Goal: Task Accomplishment & Management: Use online tool/utility

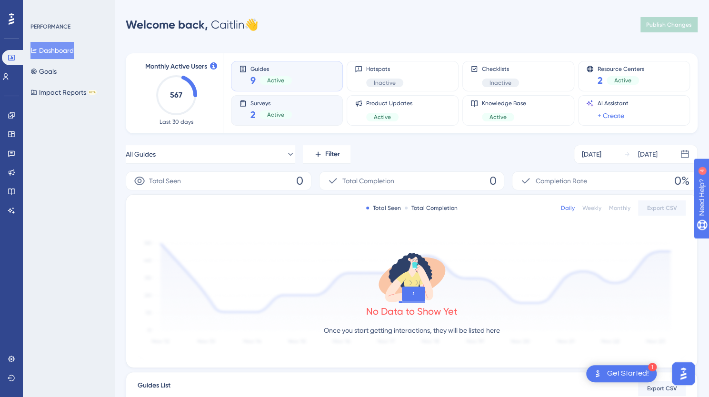
click at [287, 113] on div "Active" at bounding box center [276, 115] width 32 height 9
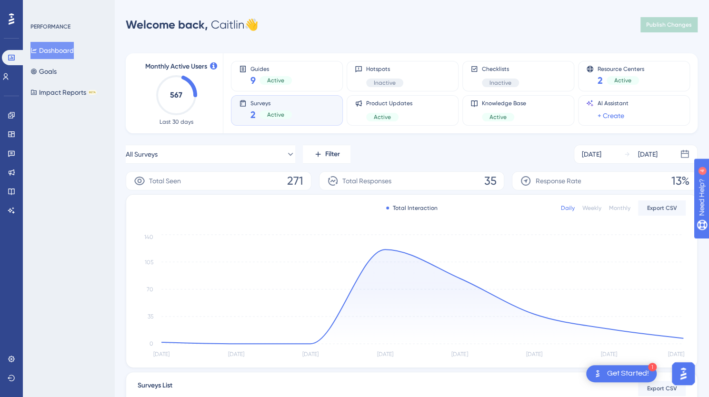
scroll to position [141, 0]
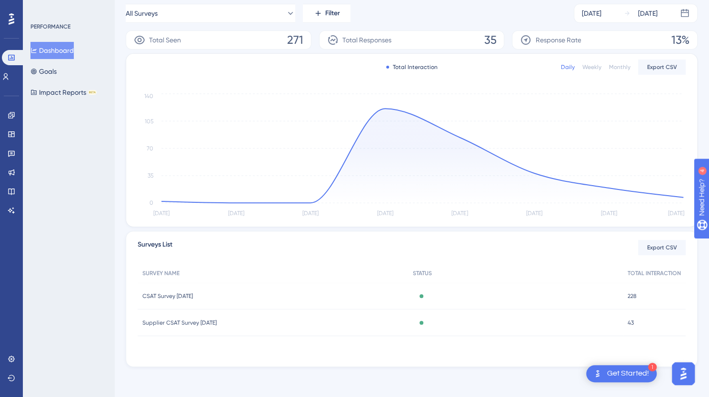
click at [256, 296] on div "CSAT Survey [DATE] CSAT Survey [DATE]" at bounding box center [273, 296] width 271 height 27
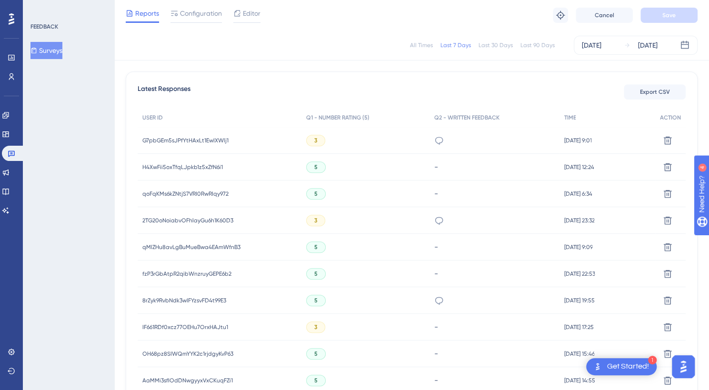
scroll to position [247, 0]
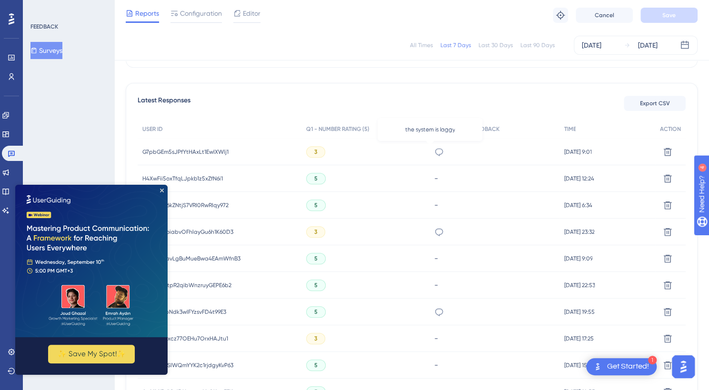
click at [434, 152] on icon at bounding box center [439, 152] width 10 height 10
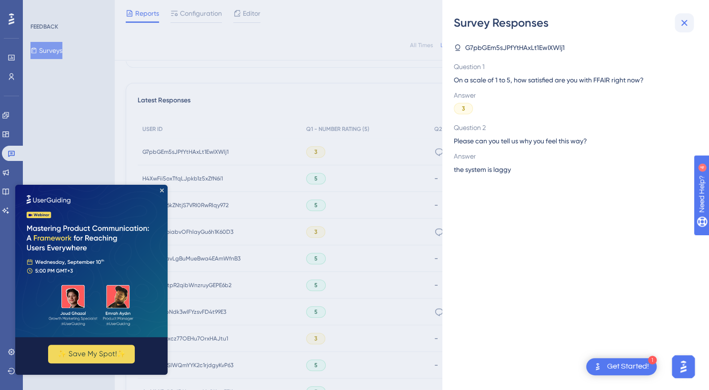
click at [691, 19] on button at bounding box center [684, 22] width 19 height 19
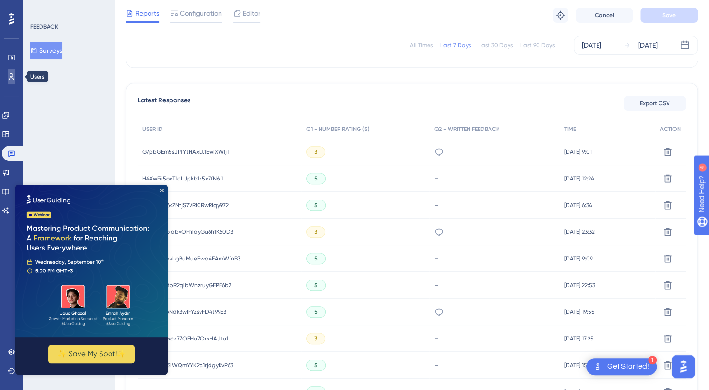
click at [11, 75] on icon at bounding box center [12, 77] width 8 height 8
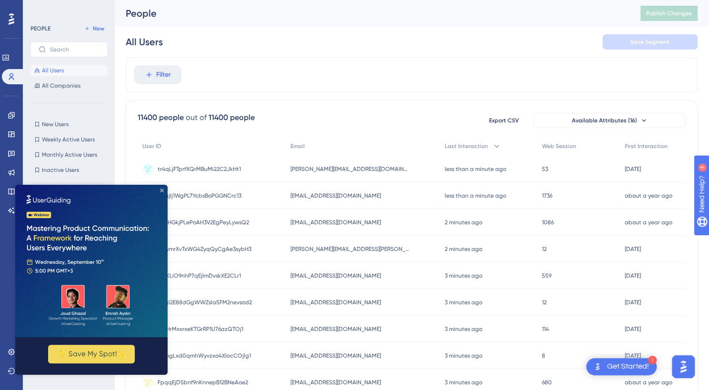
click at [162, 190] on icon "Close Preview" at bounding box center [162, 191] width 4 height 4
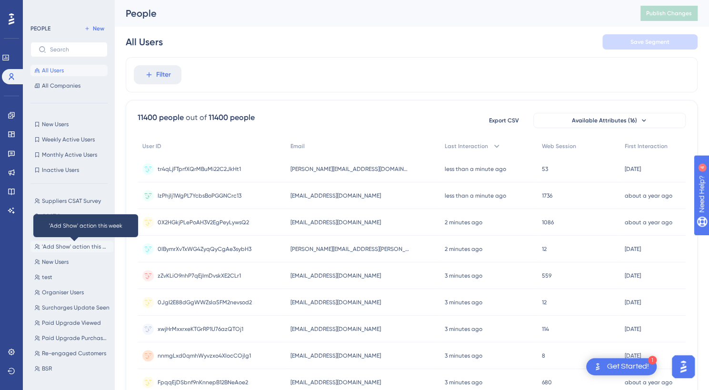
click at [70, 248] on span "'Add Show' action this week" at bounding box center [76, 247] width 68 height 8
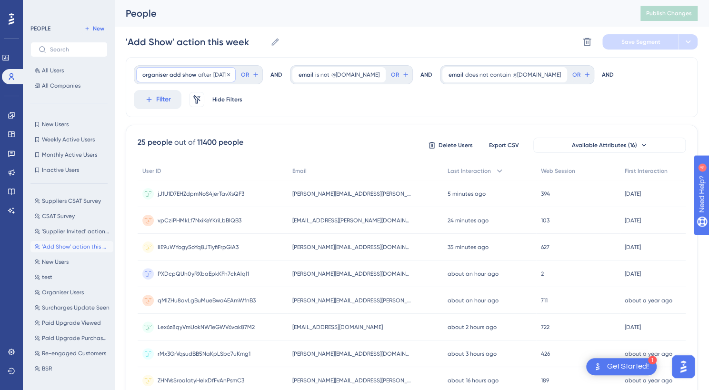
click at [198, 75] on span "after" at bounding box center [204, 75] width 13 height 8
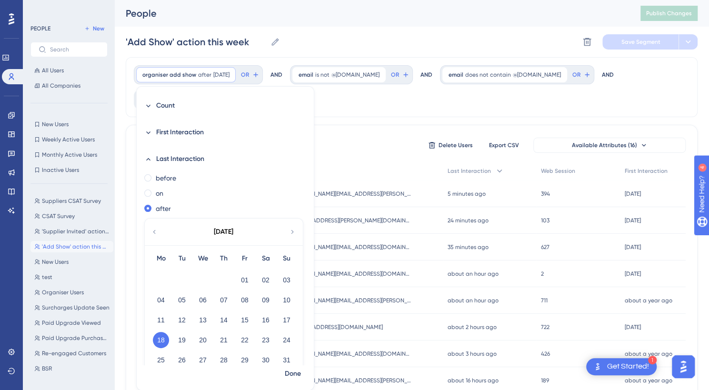
click at [288, 232] on div "[DATE]" at bounding box center [223, 232] width 157 height 27
click at [289, 230] on icon at bounding box center [293, 232] width 8 height 9
click at [202, 283] on button "03" at bounding box center [203, 280] width 16 height 16
click at [296, 373] on span "Done" at bounding box center [293, 373] width 16 height 11
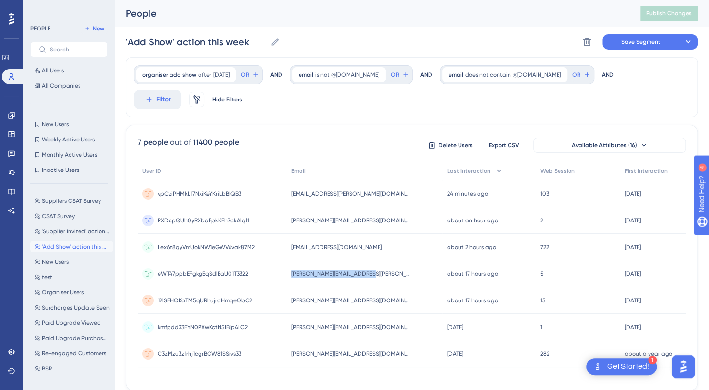
drag, startPoint x: 369, startPoint y: 271, endPoint x: 283, endPoint y: 269, distance: 85.8
click at [0, 0] on div "eWT47ppbEFgkgEqSdlEaU01T3322 eWT47ppbEFgkgEqSdlEaU01T3322 [PERSON_NAME][EMAIL_A…" at bounding box center [0, 0] width 0 height 0
copy div "eWT47ppbEFgkgEqSdlEaU01T3322 [PERSON_NAME][EMAIL_ADDRESS][PERSON_NAME][DOMAIN_N…"
drag, startPoint x: 393, startPoint y: 245, endPoint x: 286, endPoint y: 245, distance: 106.7
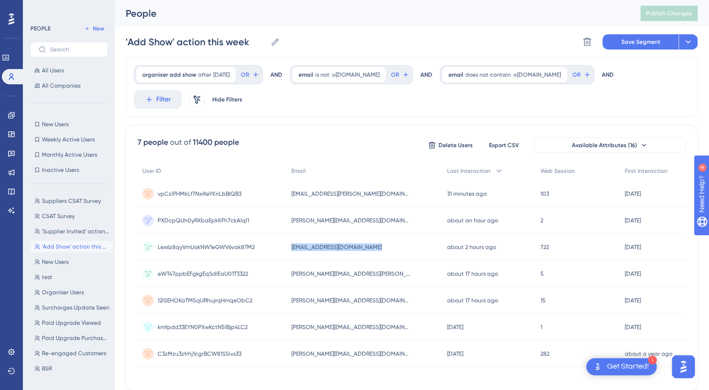
click at [0, 0] on div "Lex6z8qyVmUokNW1eGWV6vak87M2 Lex6z8qyVmUokNW1eGWV6vak87M2 [EMAIL_ADDRESS][DOMAI…" at bounding box center [0, 0] width 0 height 0
copy div "Lex6z8qyVmUokNW1eGWV6vak87M2 [EMAIL_ADDRESS][DOMAIN_NAME]"
drag, startPoint x: 407, startPoint y: 220, endPoint x: 287, endPoint y: 216, distance: 120.6
click at [0, 0] on div "PXDcpQUh0yRXbaEpkKFh7ckAlql1 PXDcpQUh0yRXbaEpkKFh7ckAlql1 [PERSON_NAME][EMAIL_A…" at bounding box center [0, 0] width 0 height 0
copy div "PXDcpQUh0yRXbaEpkKFh7ckAlql1 [PERSON_NAME][EMAIL_ADDRESS][DOMAIN_NAME]"
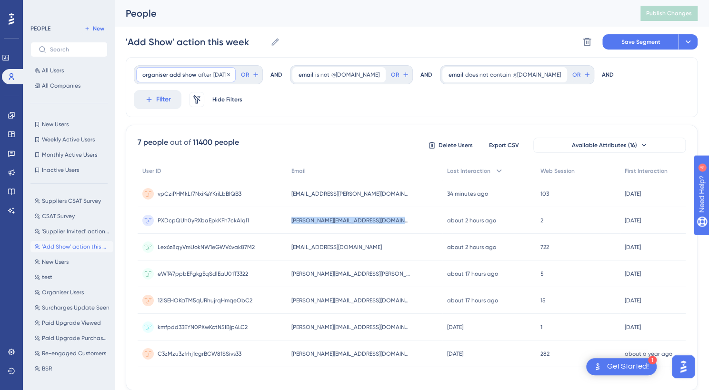
click at [208, 71] on span "after" at bounding box center [204, 75] width 13 height 8
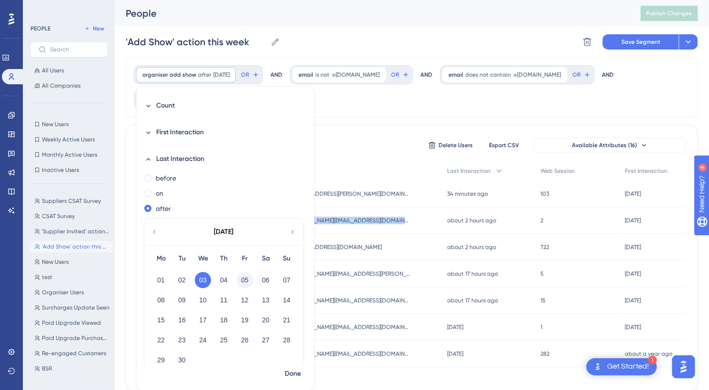
click at [248, 275] on button "05" at bounding box center [245, 280] width 16 height 16
click at [288, 375] on span "Done" at bounding box center [293, 373] width 16 height 11
